Goal: Navigation & Orientation: Find specific page/section

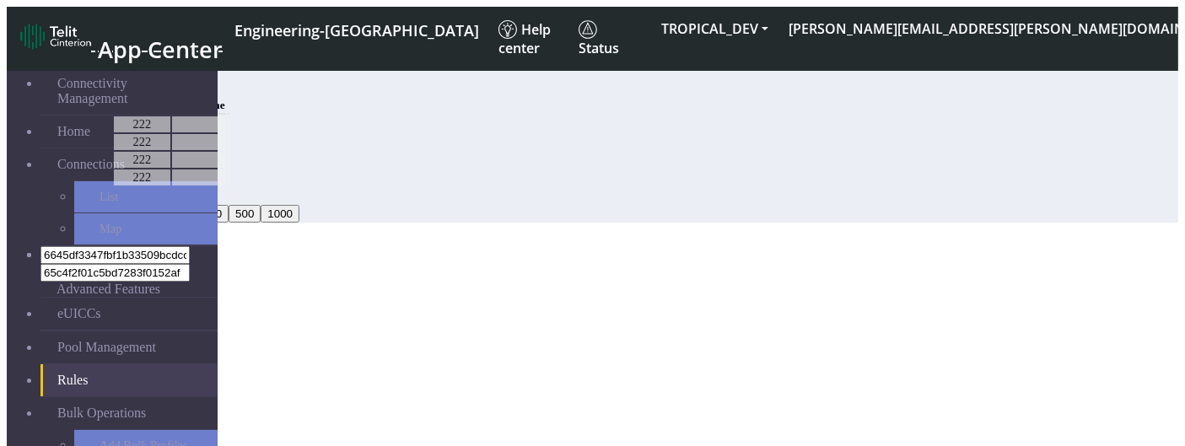
click at [82, 157] on span "Connections" at bounding box center [90, 164] width 67 height 15
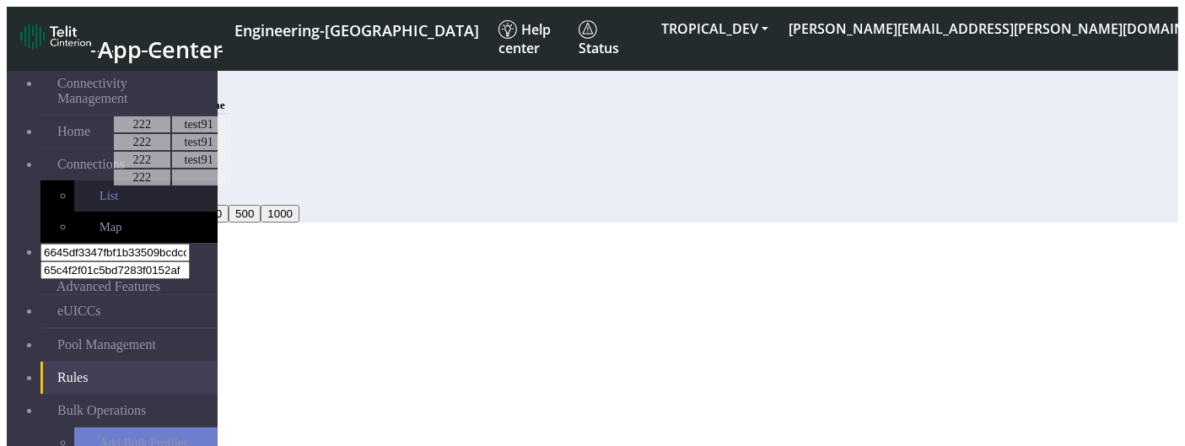
click at [74, 189] on link "List" at bounding box center [145, 196] width 143 height 31
